Goal: Task Accomplishment & Management: Use online tool/utility

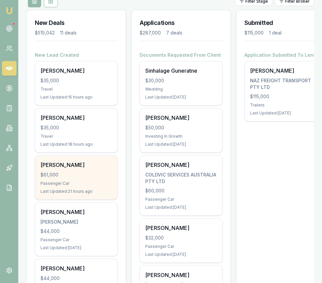
click at [92, 172] on div "$61,000" at bounding box center [76, 174] width 72 height 7
click at [77, 167] on div "[PERSON_NAME]" at bounding box center [76, 165] width 72 height 8
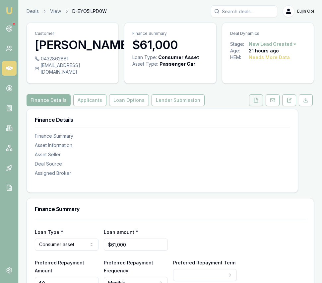
click at [250, 103] on button at bounding box center [256, 100] width 14 height 12
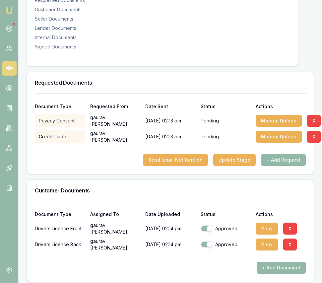
scroll to position [136, 0]
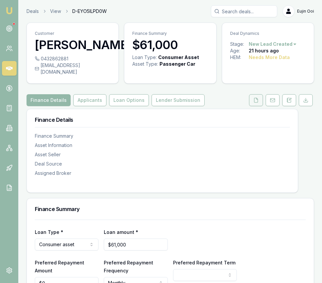
click at [257, 102] on icon at bounding box center [256, 100] width 4 height 4
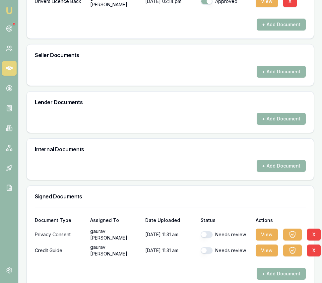
scroll to position [346, 0]
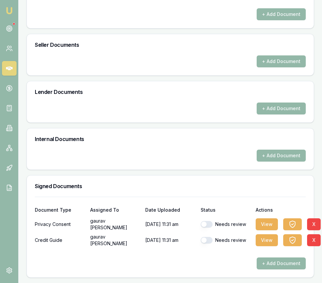
drag, startPoint x: 205, startPoint y: 223, endPoint x: 205, endPoint y: 251, distance: 28.5
click at [205, 223] on button "button" at bounding box center [207, 224] width 12 height 7
checkbox input "true"
click at [207, 239] on button "button" at bounding box center [207, 240] width 12 height 7
checkbox input "true"
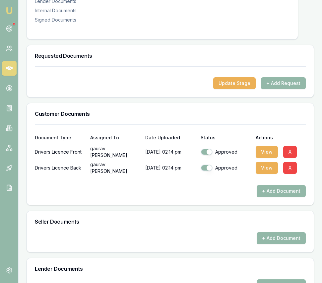
scroll to position [0, 0]
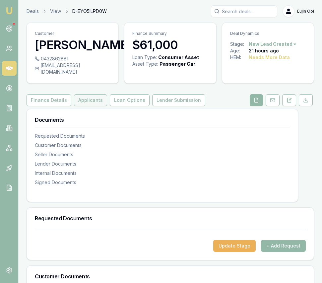
click at [92, 106] on button "Applicants" at bounding box center [90, 100] width 33 height 12
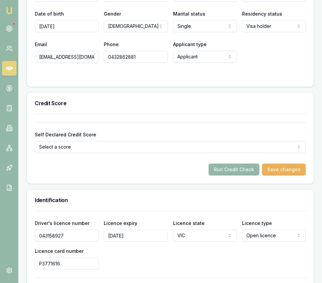
scroll to position [369, 0]
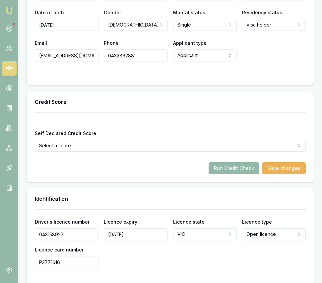
click at [233, 168] on form "Self Declared Credit Score Select a score Excellent Very good Average Fair Low …" at bounding box center [170, 147] width 271 height 53
click at [233, 171] on button "Run Credit Check" at bounding box center [234, 168] width 51 height 12
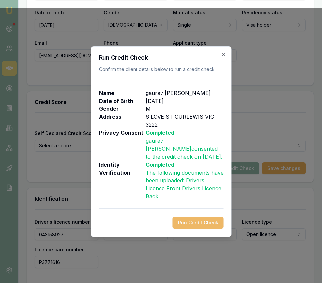
click at [179, 221] on button "Run Credit Check" at bounding box center [197, 223] width 51 height 12
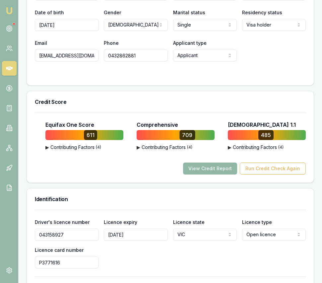
click at [202, 174] on button "View Credit Report" at bounding box center [210, 169] width 54 height 12
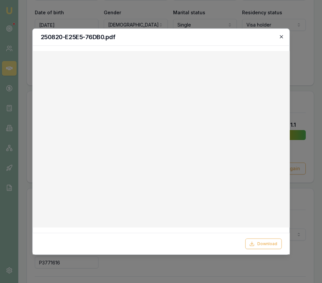
click at [280, 36] on icon "button" at bounding box center [281, 36] width 5 height 5
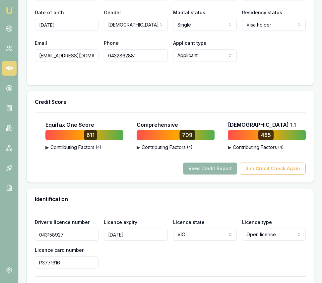
scroll to position [374, 0]
